Goal: Transaction & Acquisition: Download file/media

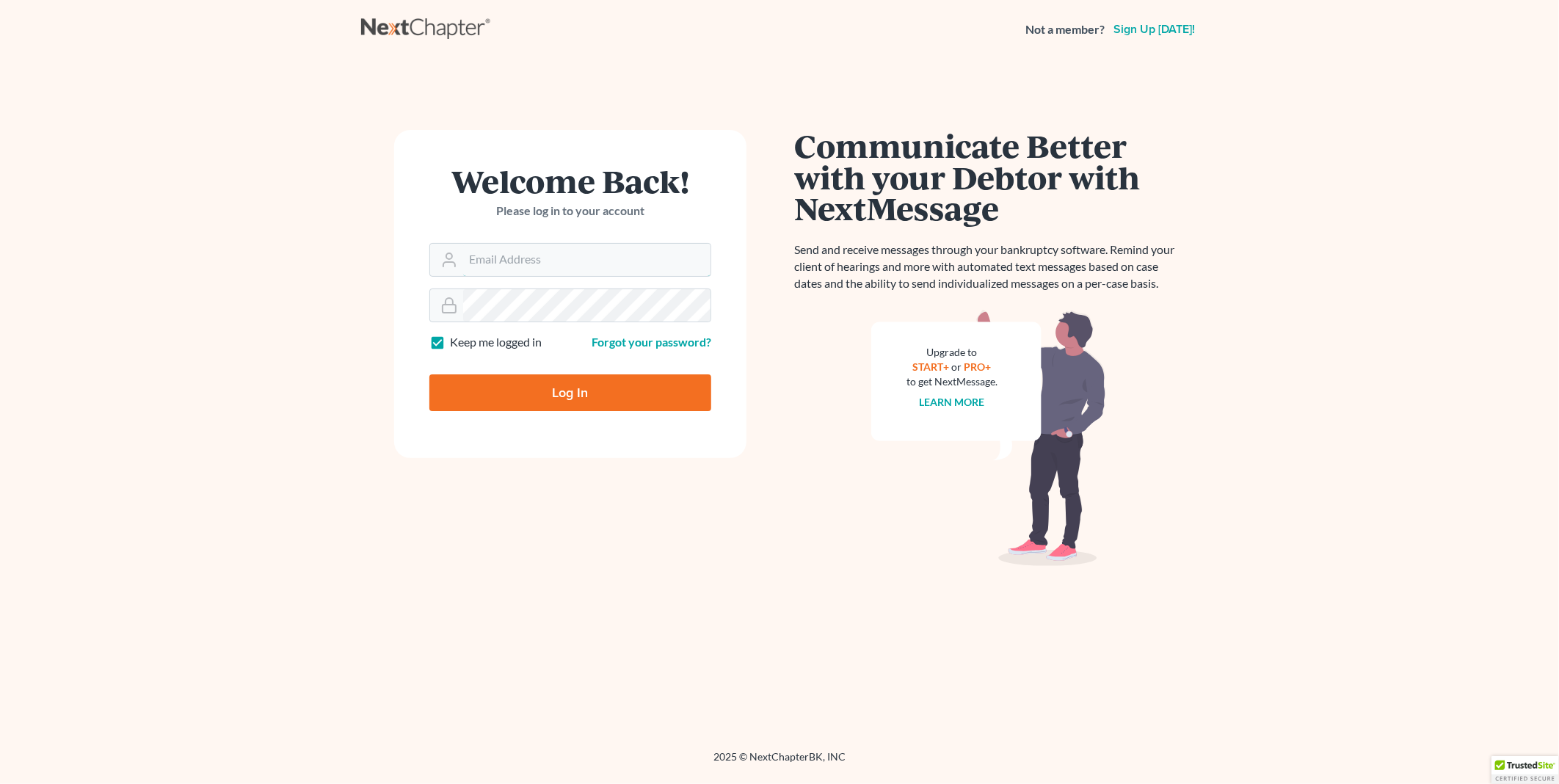
type input "PDonegan@tbennerlaw.com"
click at [571, 394] on input "Log In" at bounding box center [570, 393] width 282 height 37
type input "Thinking..."
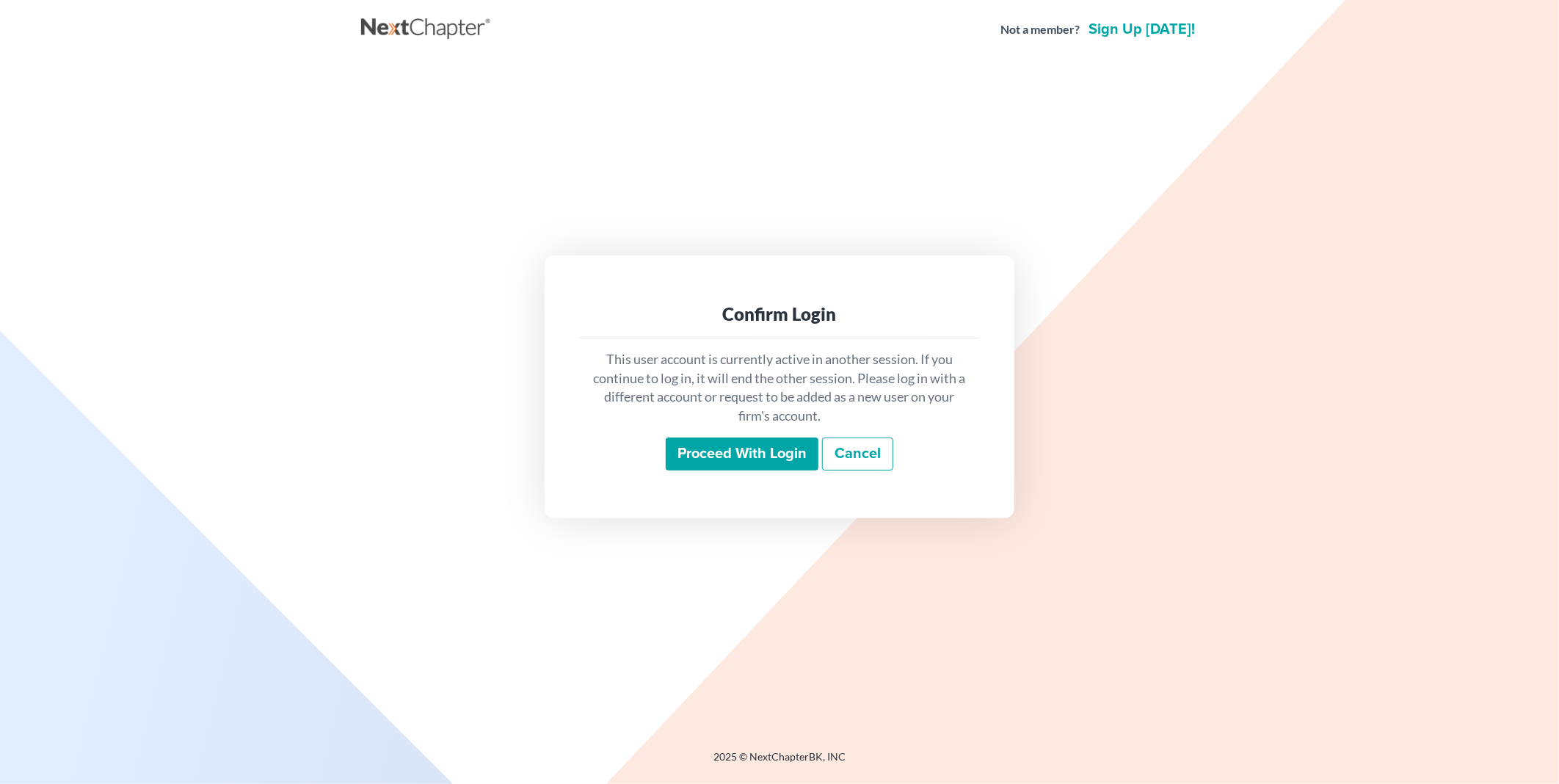
click at [736, 456] on input "Proceed with login" at bounding box center [742, 454] width 153 height 34
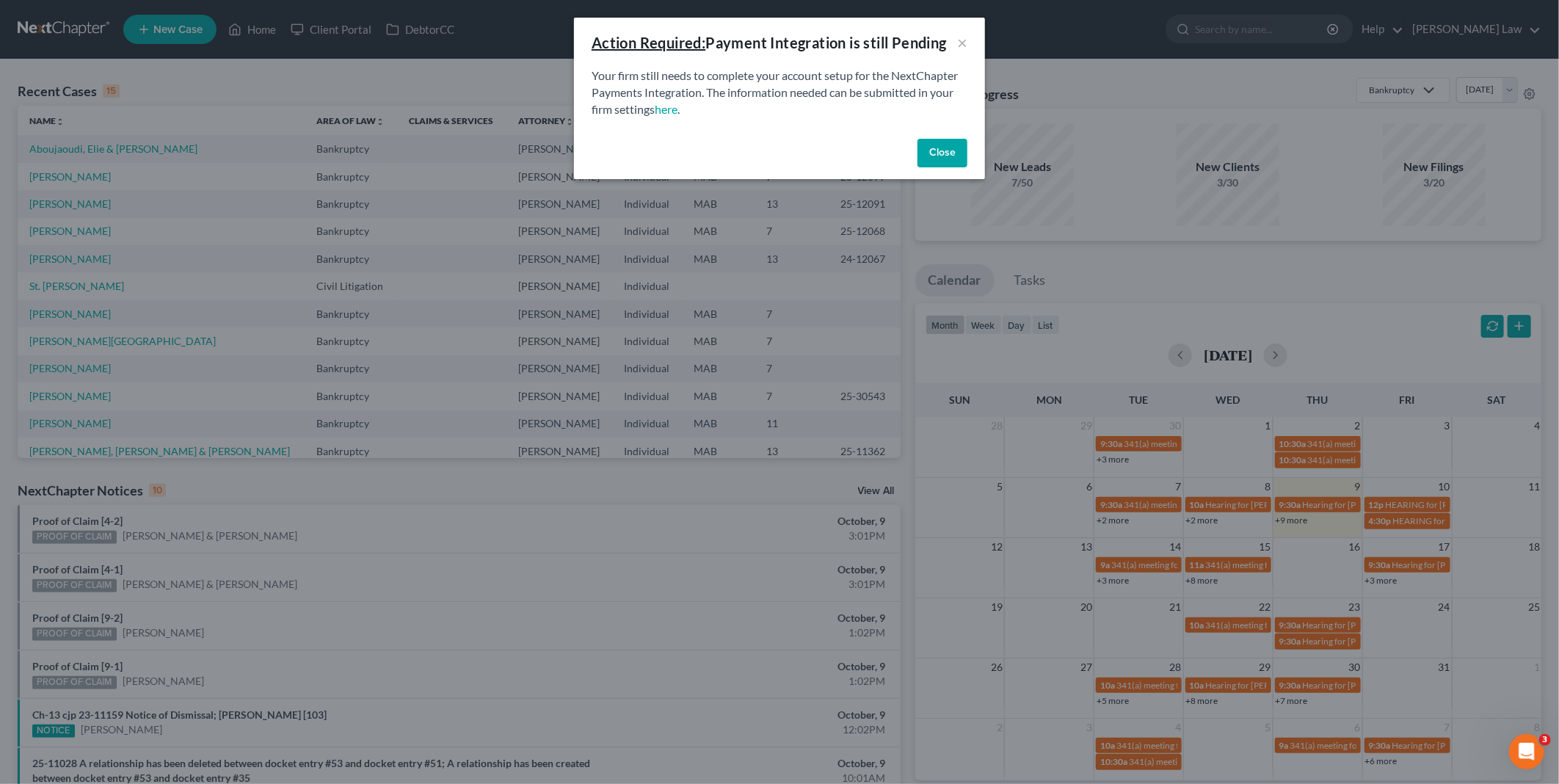
click at [951, 151] on button "Close" at bounding box center [942, 153] width 50 height 29
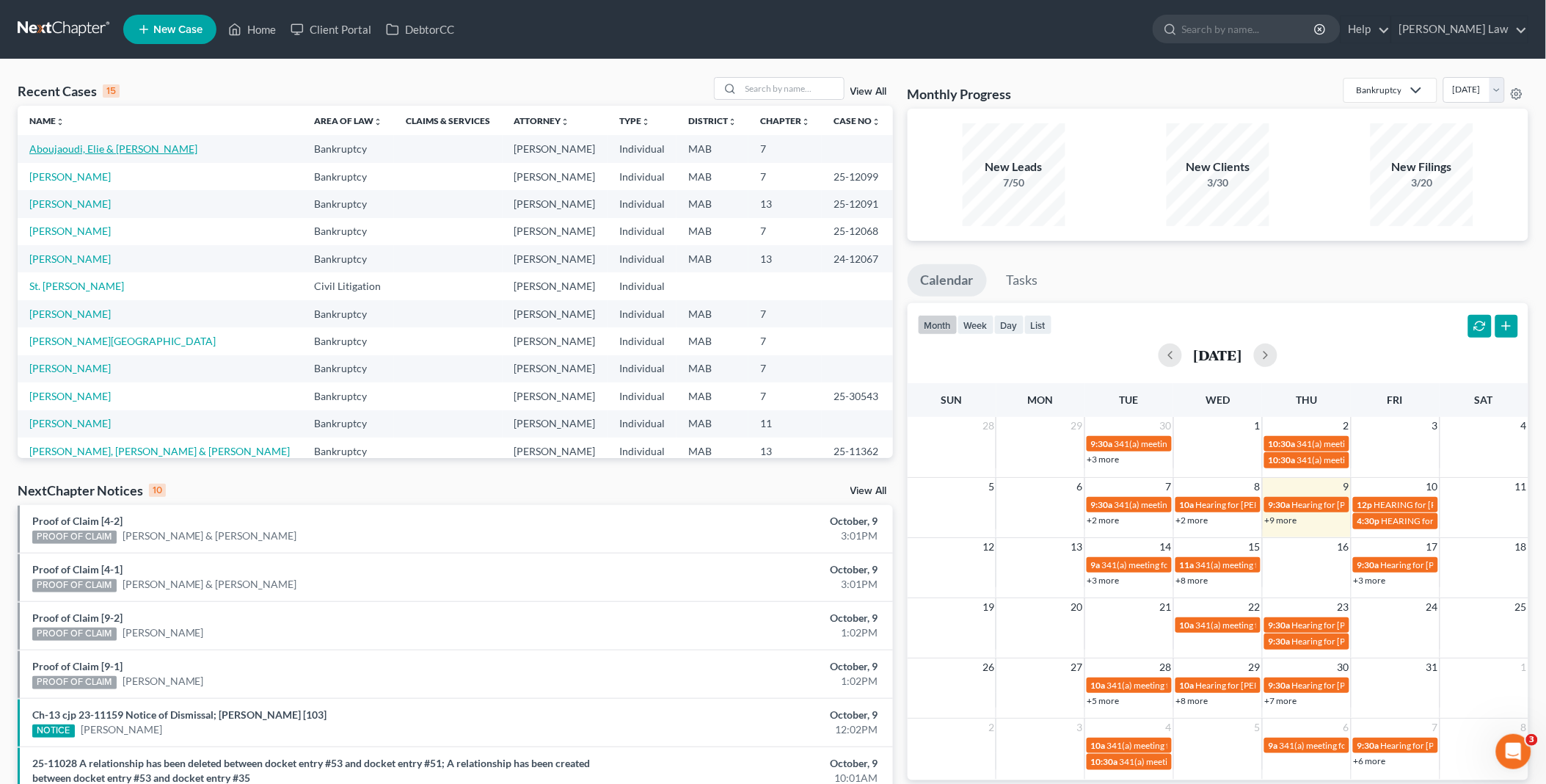
click at [104, 150] on link "Aboujaoudi, Elie & Micheline" at bounding box center [113, 148] width 168 height 12
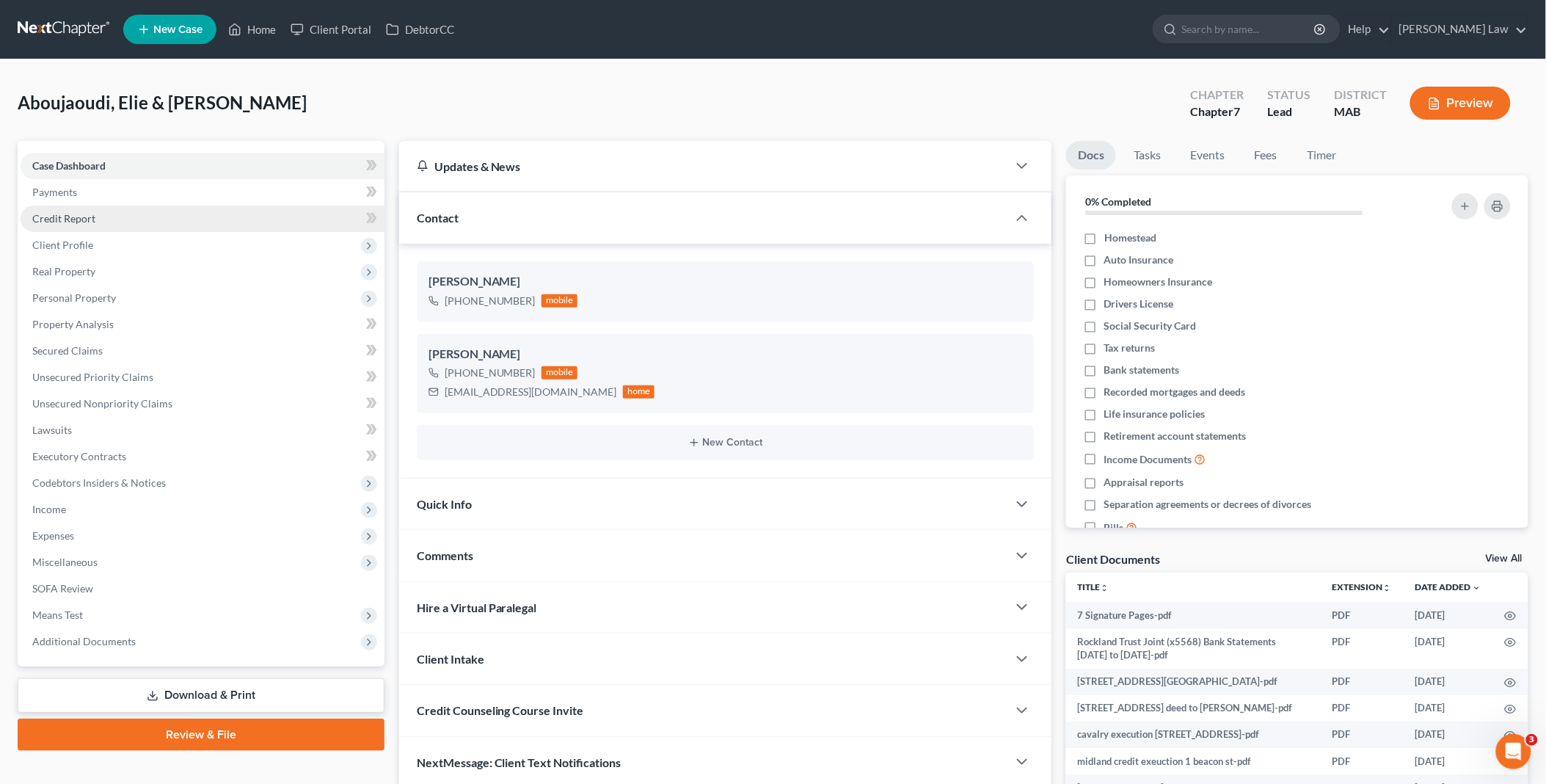
click at [114, 219] on link "Credit Report" at bounding box center [202, 219] width 364 height 26
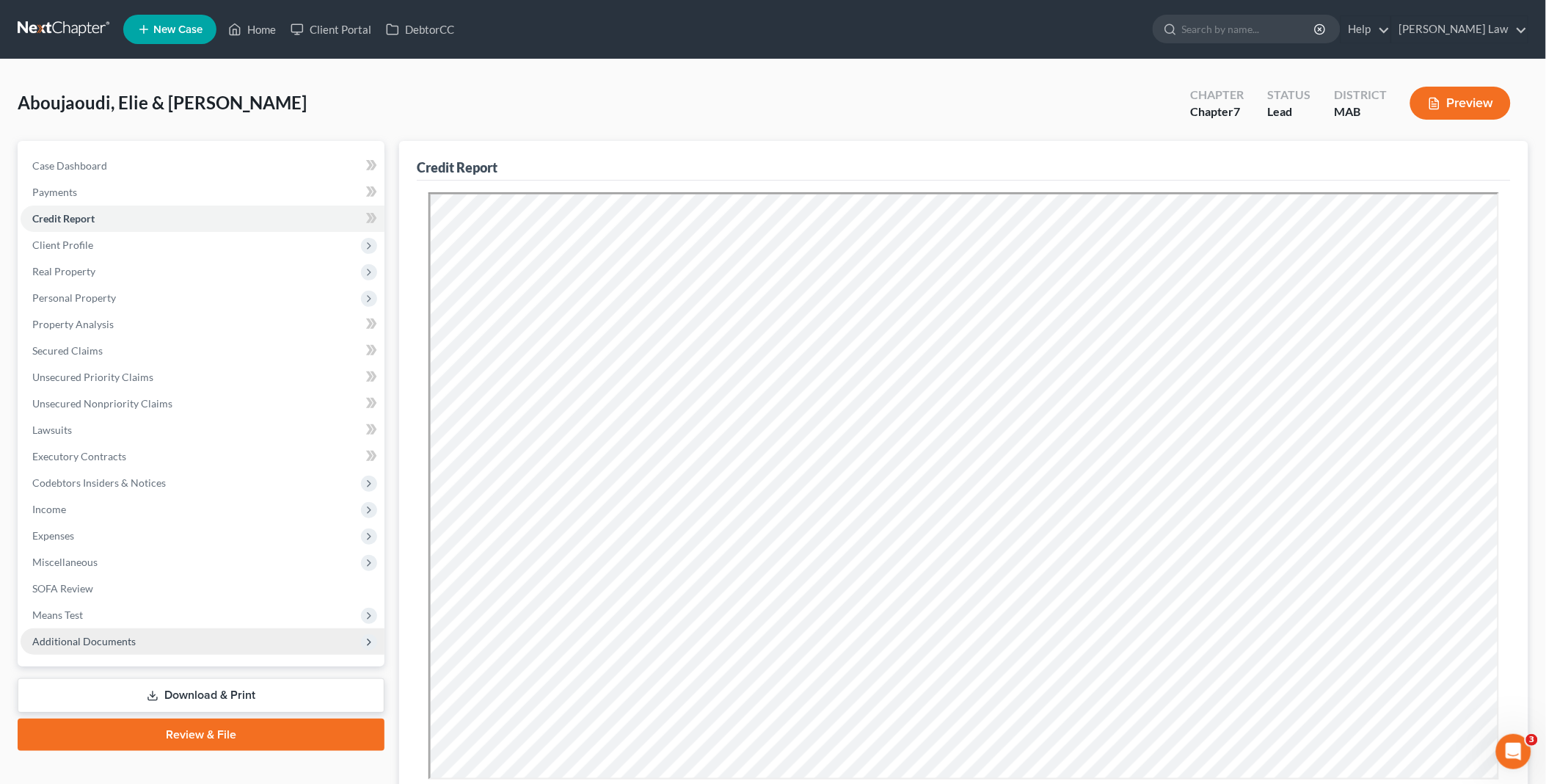
click at [119, 632] on span "Additional Documents" at bounding box center [202, 641] width 364 height 26
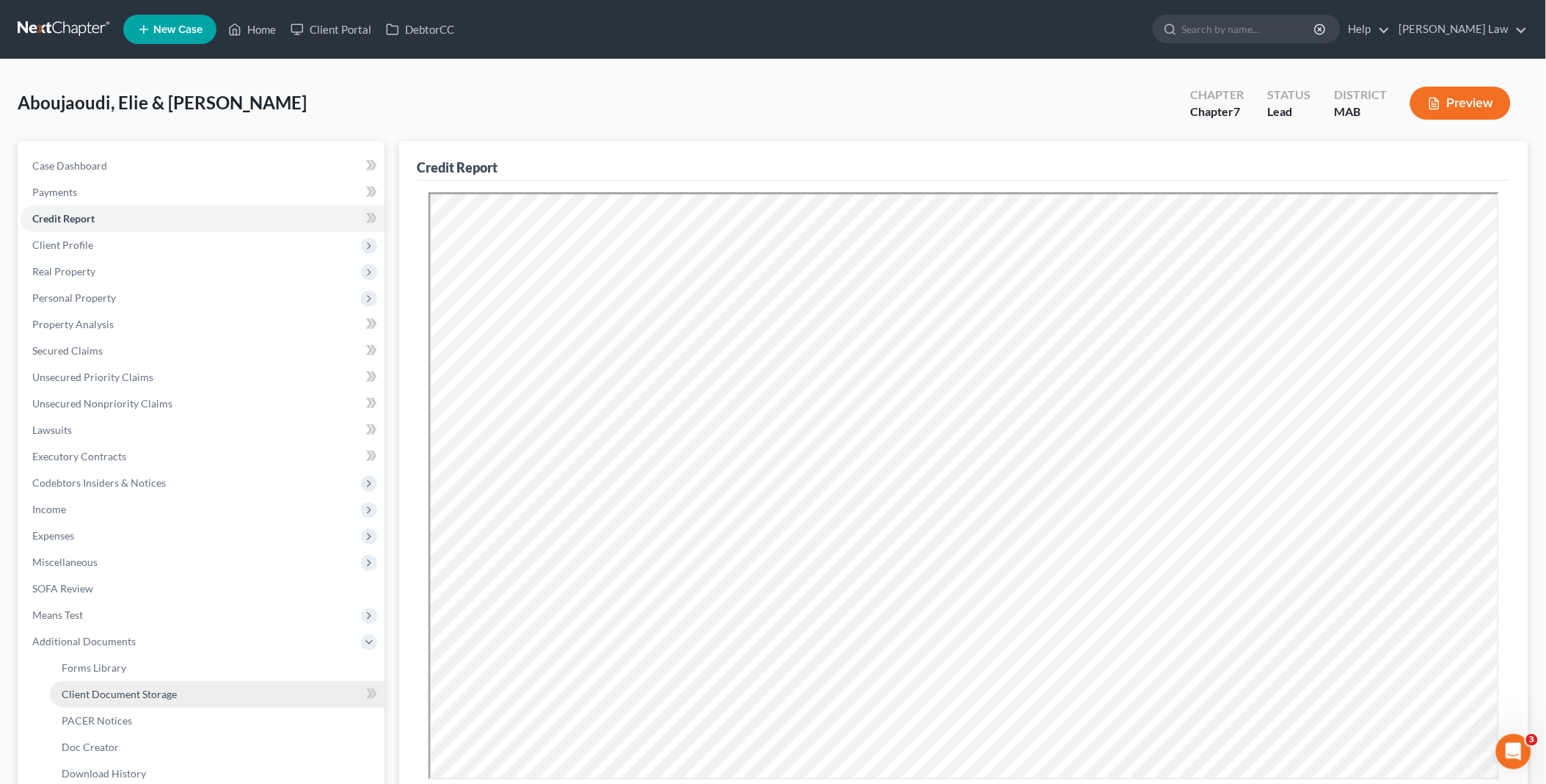
click at [147, 693] on span "Client Document Storage" at bounding box center [119, 694] width 115 height 12
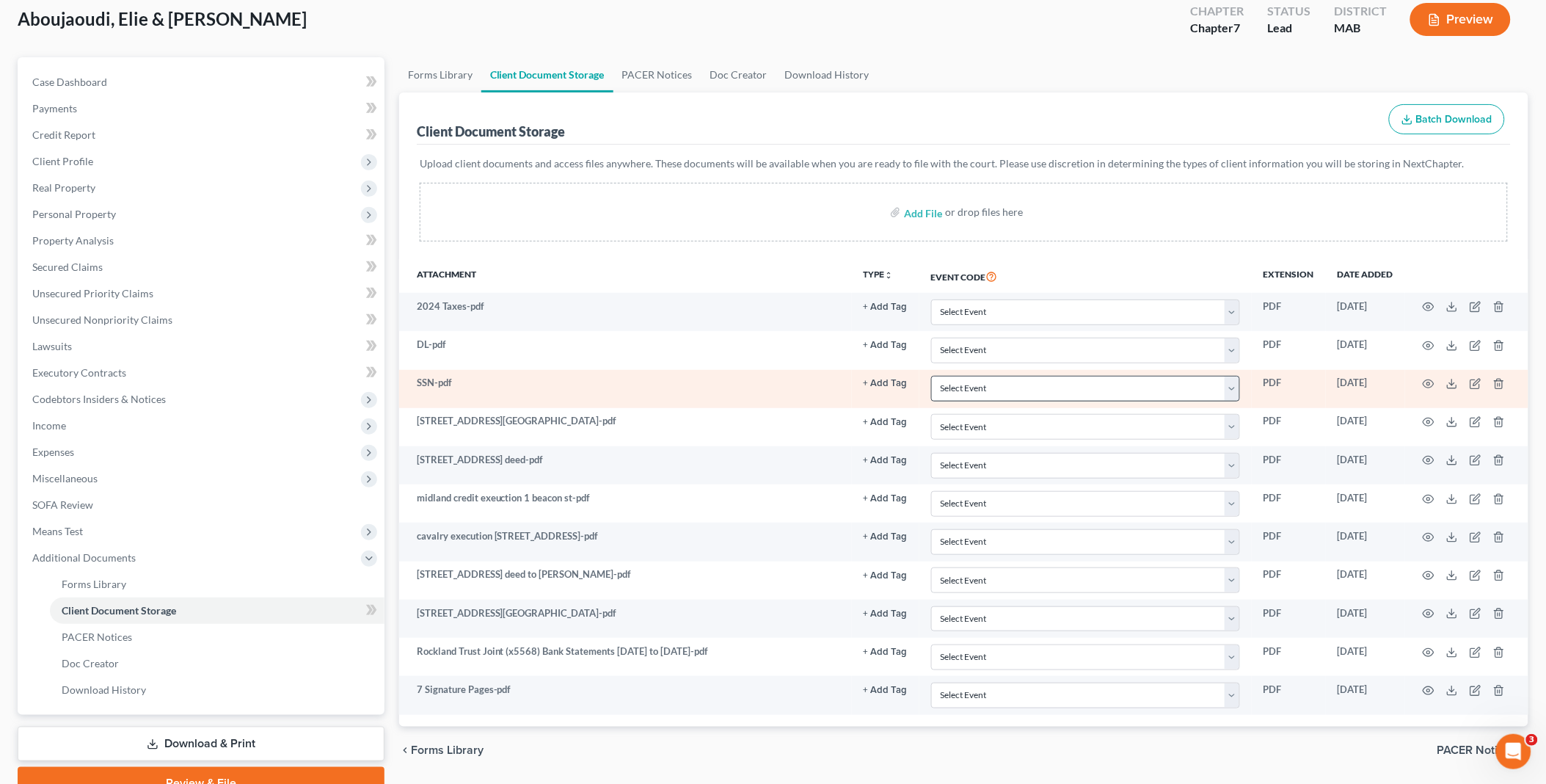
scroll to position [152, 0]
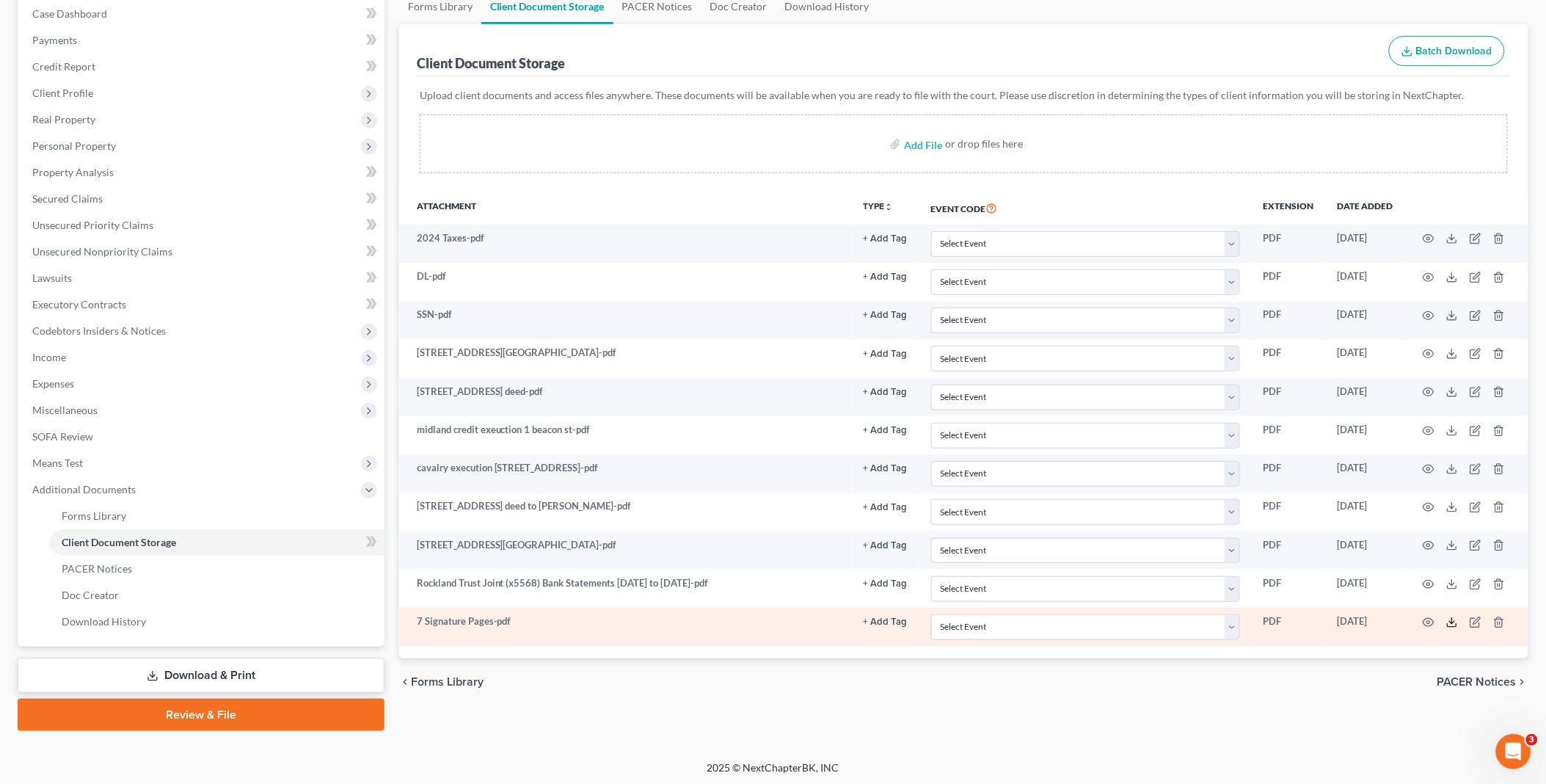
click at [1452, 623] on polyline at bounding box center [1452, 622] width 5 height 2
